Goal: Task Accomplishment & Management: Manage account settings

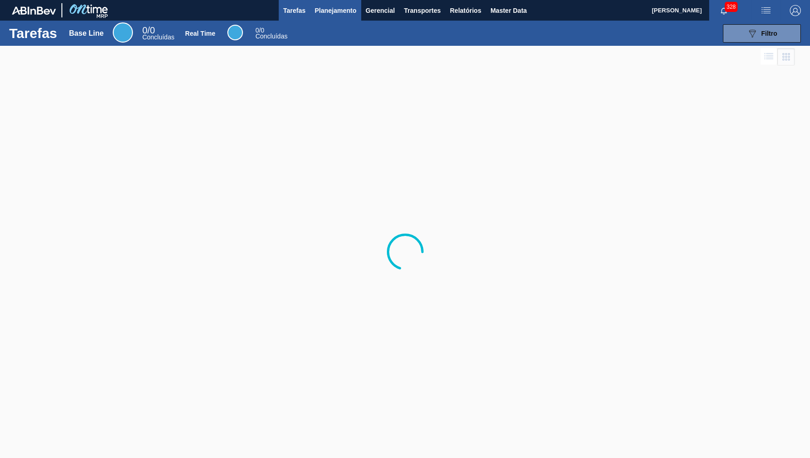
click at [330, 11] on span "Planejamento" at bounding box center [335, 10] width 42 height 11
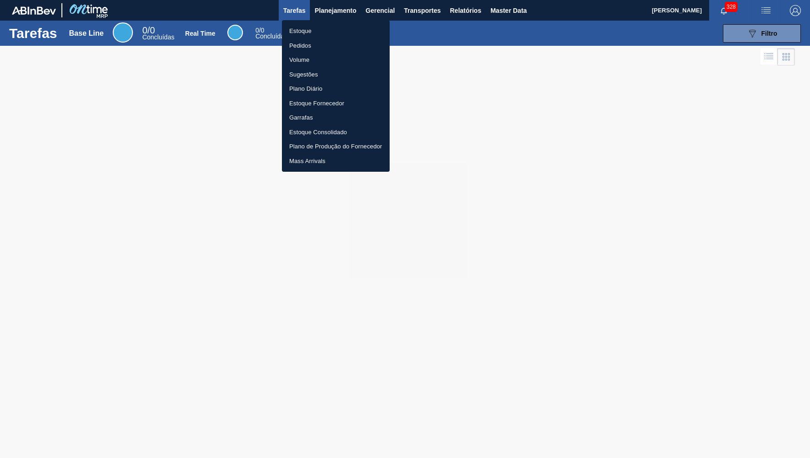
click at [302, 20] on div at bounding box center [405, 229] width 810 height 458
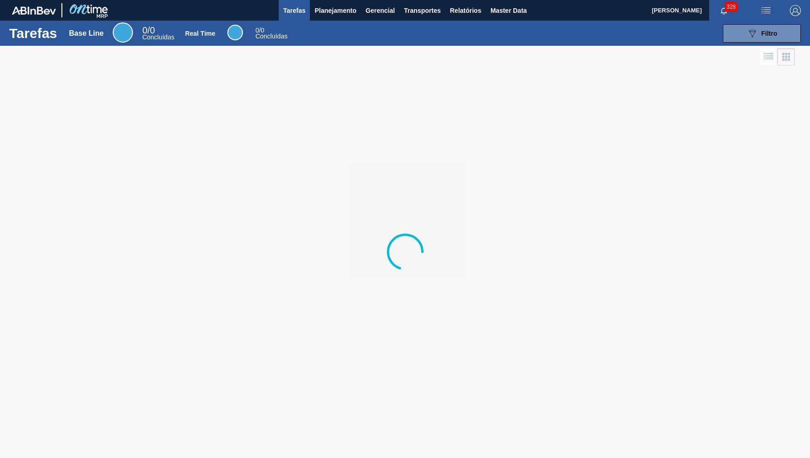
click at [308, 0] on body "Tarefas Planejamento Gerencial Transportes Relatórios Master Data [PERSON_NAME]…" at bounding box center [405, 0] width 810 height 0
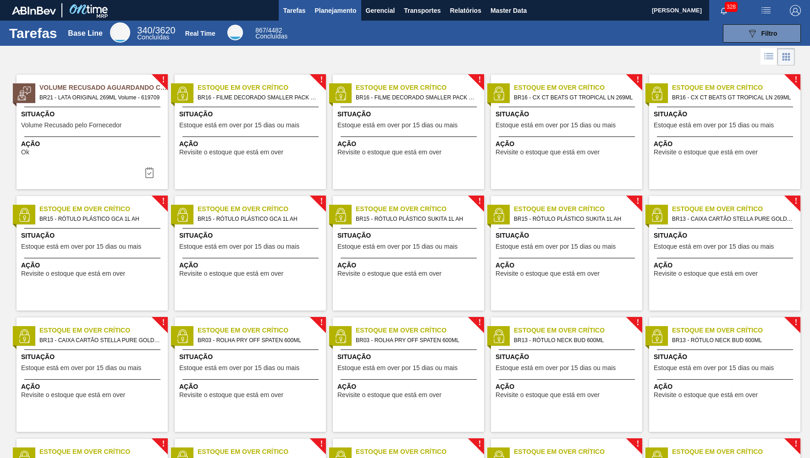
click at [332, 17] on button "Planejamento" at bounding box center [335, 10] width 51 height 21
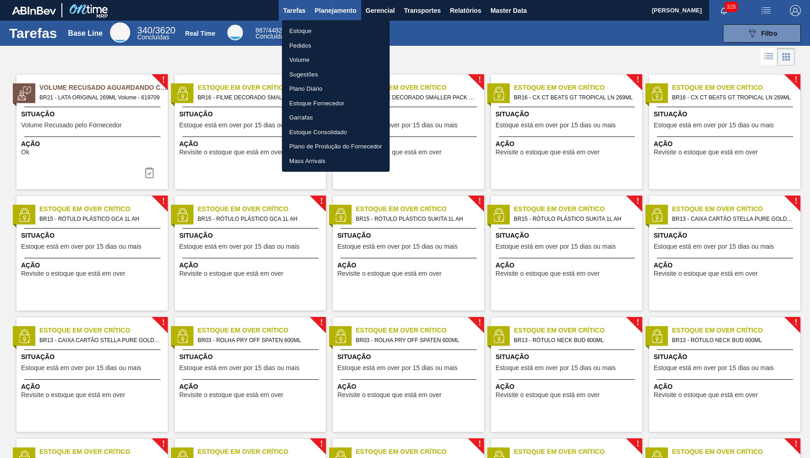
click at [323, 23] on ul "Estoque Pedidos Volume Sugestões Plano Diário Estoque Fornecedor Garrafas Estoq…" at bounding box center [336, 96] width 108 height 152
click at [324, 30] on li "Estoque" at bounding box center [336, 31] width 108 height 15
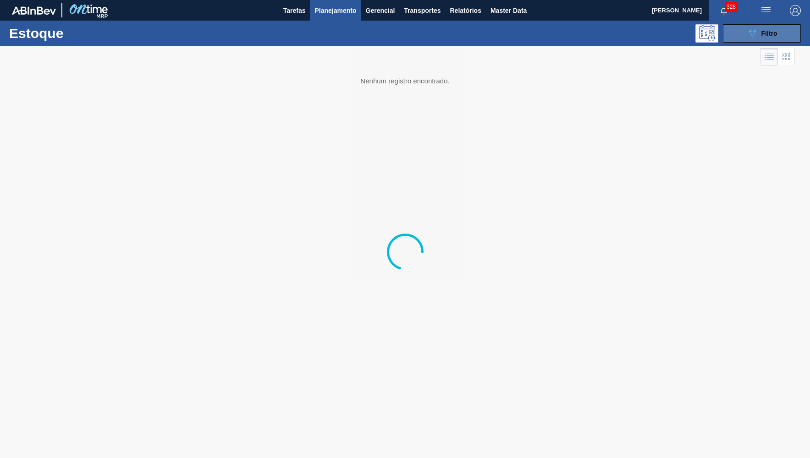
click at [767, 29] on div "089F7B8B-B2A5-4AFE-B5C0-19BA573D28AC Filtro" at bounding box center [762, 33] width 31 height 11
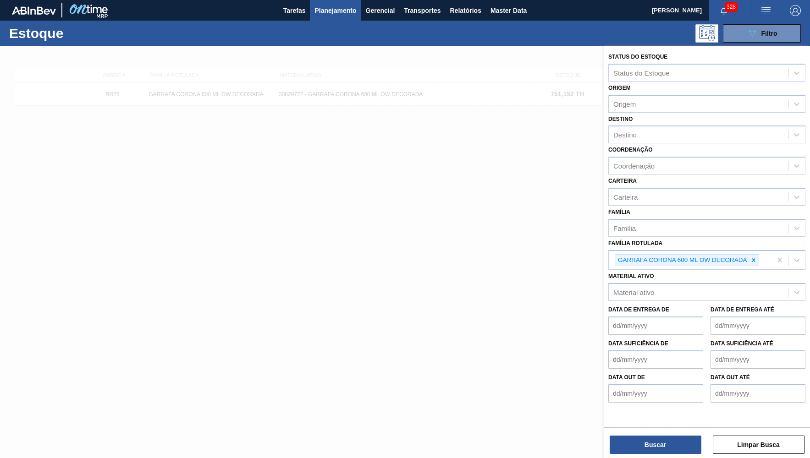
click at [753, 255] on div at bounding box center [753, 260] width 10 height 11
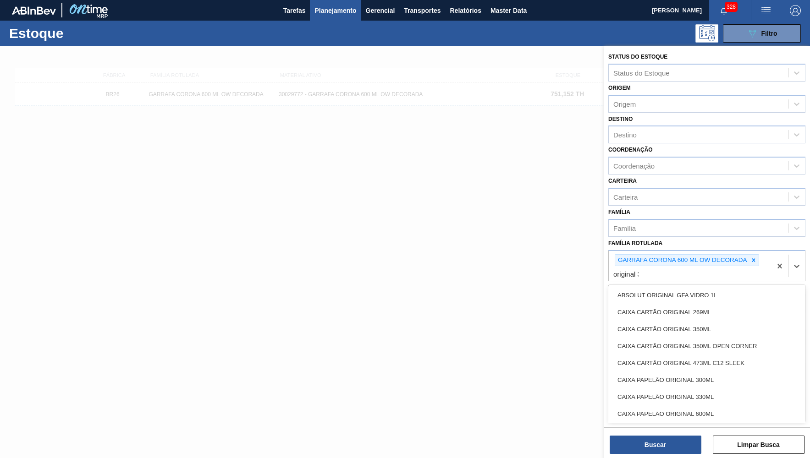
type Rotulada "original 350"
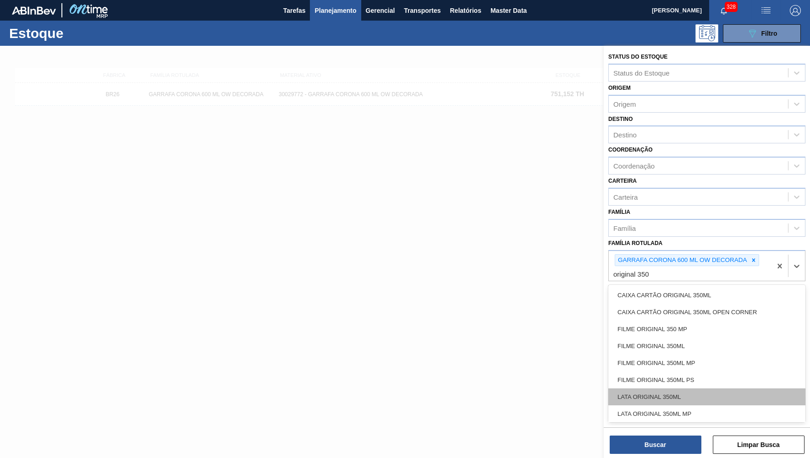
scroll to position [2, 0]
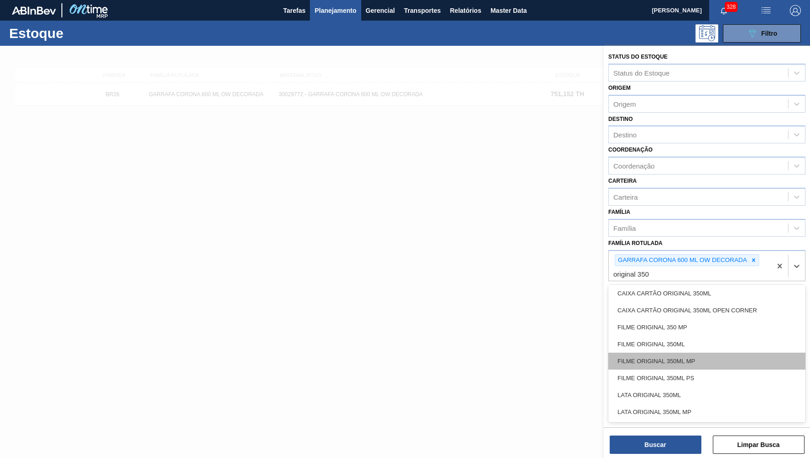
click at [692, 355] on div "FILME ORIGINAL 350ML MP" at bounding box center [706, 361] width 197 height 17
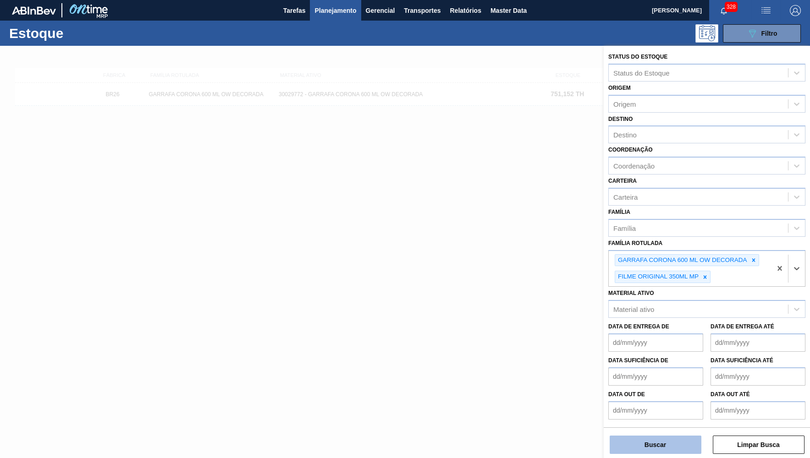
click at [679, 444] on button "Buscar" at bounding box center [656, 445] width 92 height 18
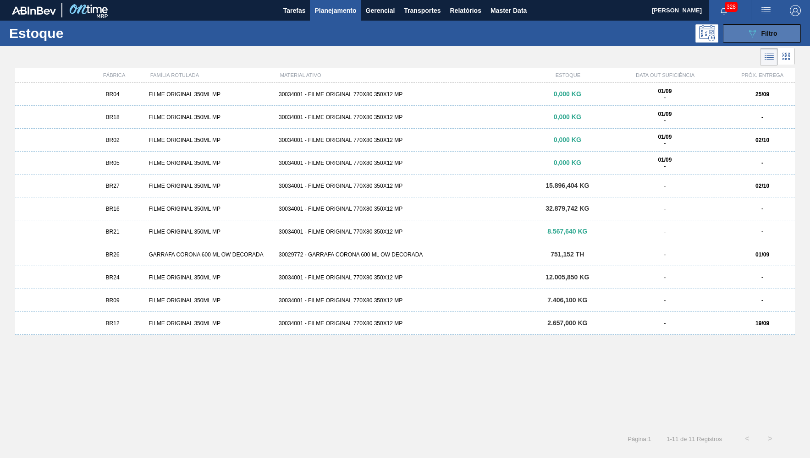
click at [751, 34] on icon at bounding box center [752, 34] width 7 height 8
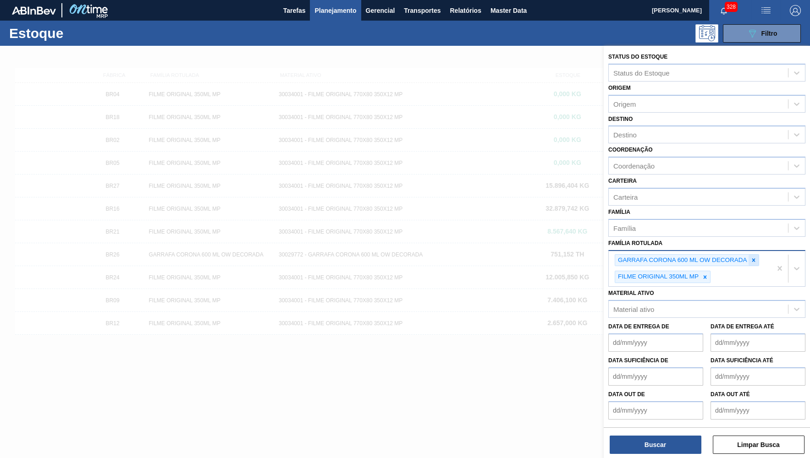
click at [749, 255] on div at bounding box center [753, 260] width 10 height 11
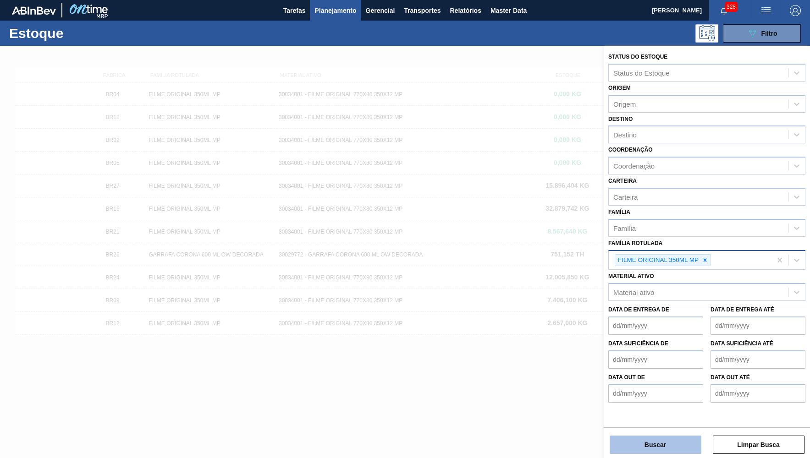
click at [659, 451] on button "Buscar" at bounding box center [656, 445] width 92 height 18
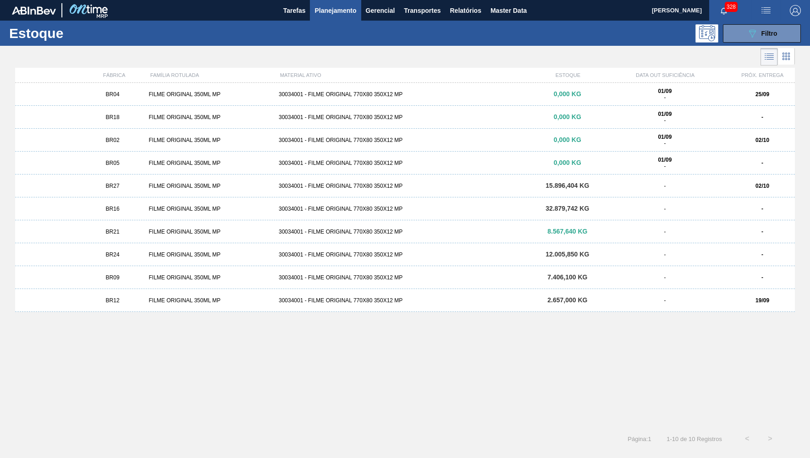
click at [176, 121] on div "BR18 FILME ORIGINAL 350ML MP 30034001 - FILME ORIGINAL 770X80 350X12 MP 0,000 K…" at bounding box center [405, 117] width 780 height 23
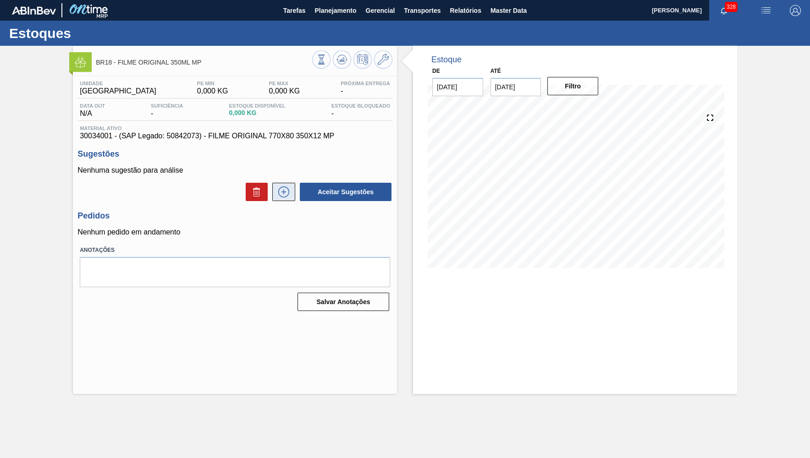
click at [289, 194] on icon at bounding box center [283, 192] width 15 height 11
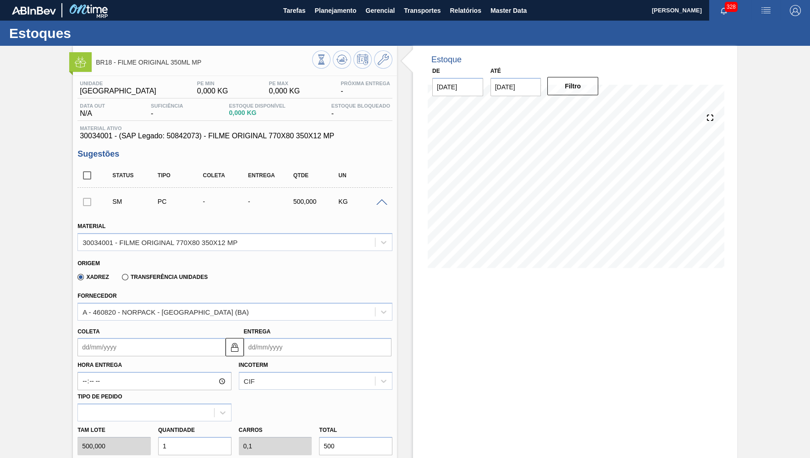
click at [173, 334] on div "Coleta" at bounding box center [151, 341] width 148 height 32
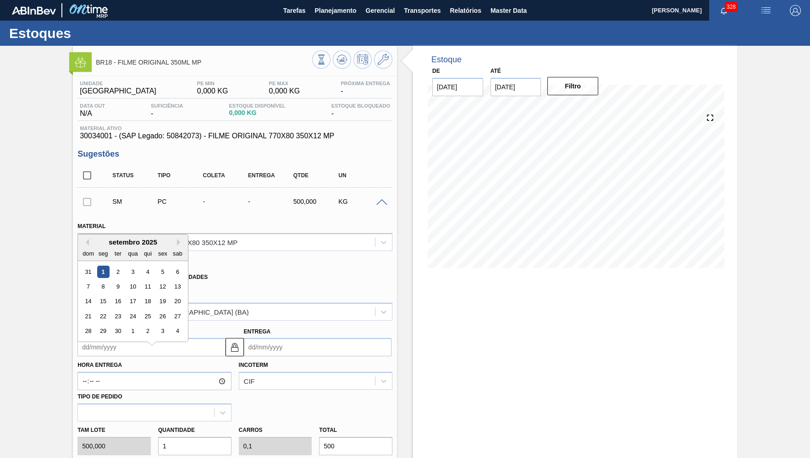
click at [166, 349] on input "Coleta" at bounding box center [151, 347] width 148 height 18
click at [100, 306] on div "22" at bounding box center [103, 312] width 12 height 12
type input "[DATE]"
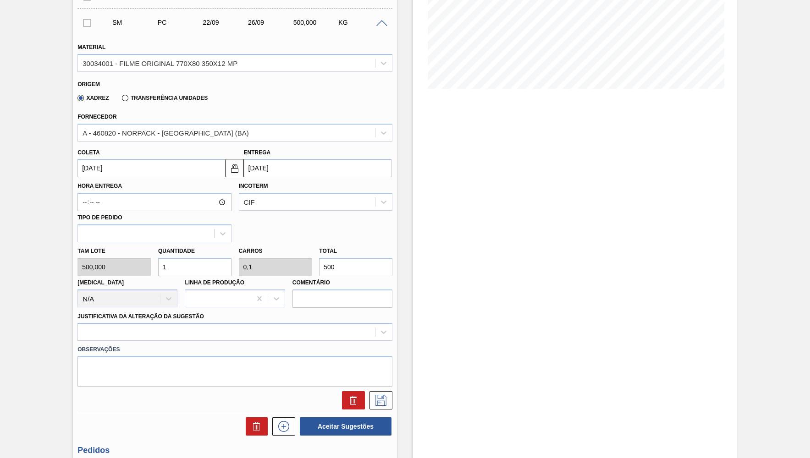
scroll to position [180, 0]
drag, startPoint x: 324, startPoint y: 264, endPoint x: 297, endPoint y: 265, distance: 26.6
click at [319, 265] on input "500" at bounding box center [355, 266] width 73 height 18
type input "0"
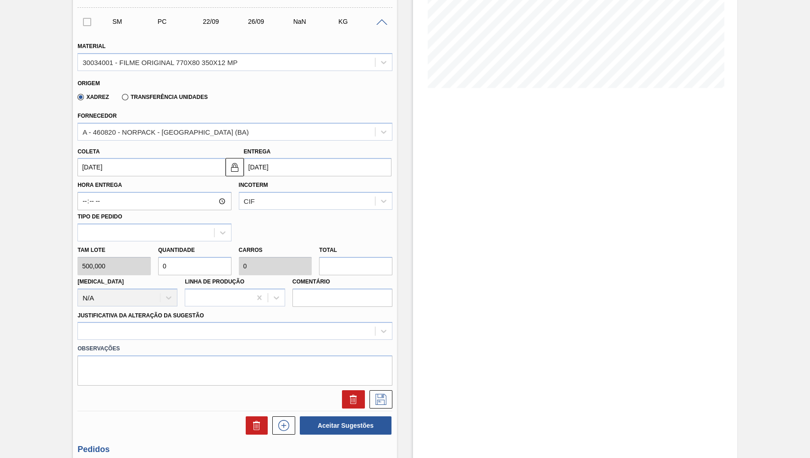
type input "0"
type input "0,01"
type input "0,001"
type input "500"
type input "1"
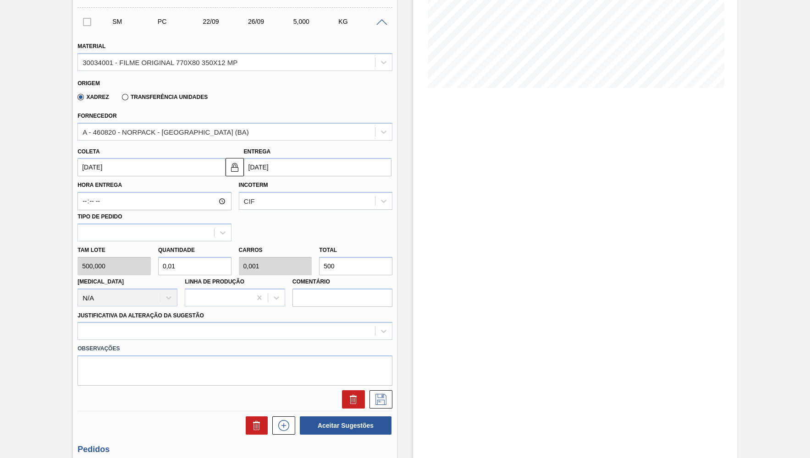
type input "0,1"
type input "10"
type input "1"
type input "5.000"
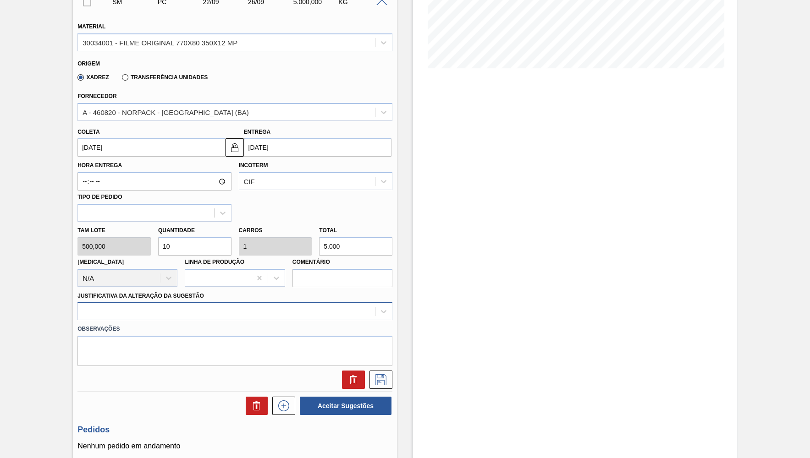
click at [207, 320] on div at bounding box center [234, 311] width 315 height 18
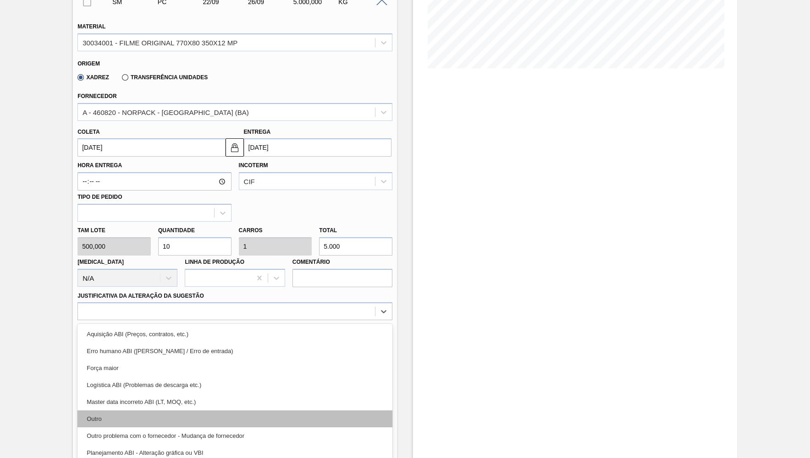
click at [129, 411] on div "Outro" at bounding box center [234, 419] width 315 height 17
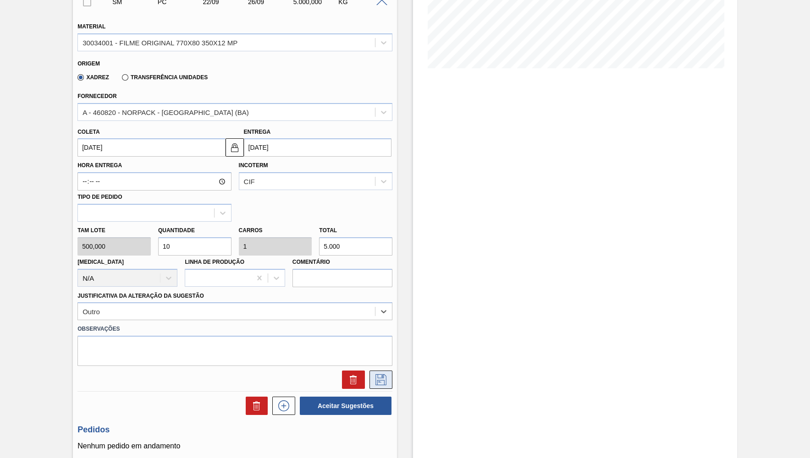
click at [386, 375] on icon at bounding box center [381, 379] width 15 height 11
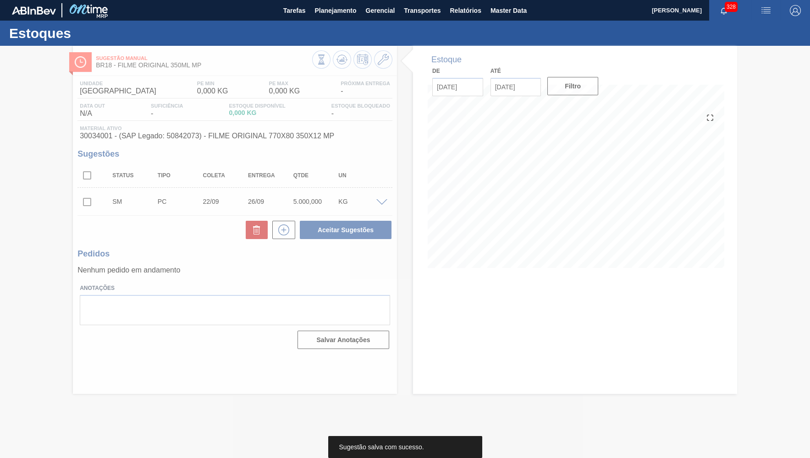
scroll to position [0, 0]
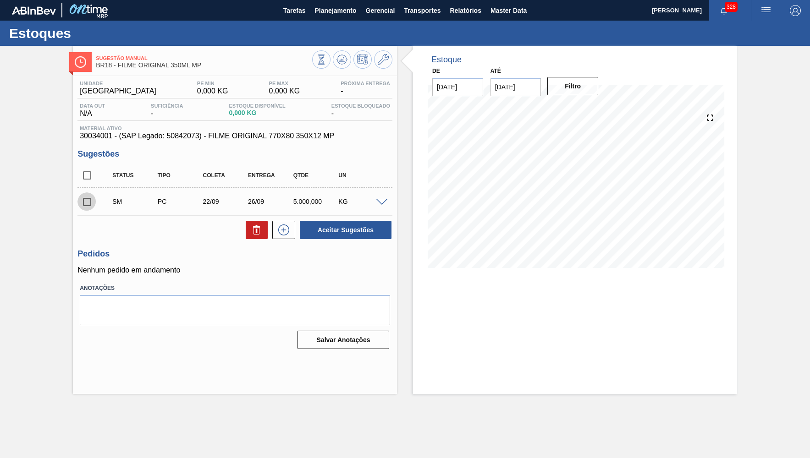
click at [94, 196] on input "checkbox" at bounding box center [86, 201] width 19 height 19
click at [331, 235] on button "Aceitar Sugestões" at bounding box center [346, 230] width 92 height 18
checkbox input "false"
